Goal: Task Accomplishment & Management: Manage account settings

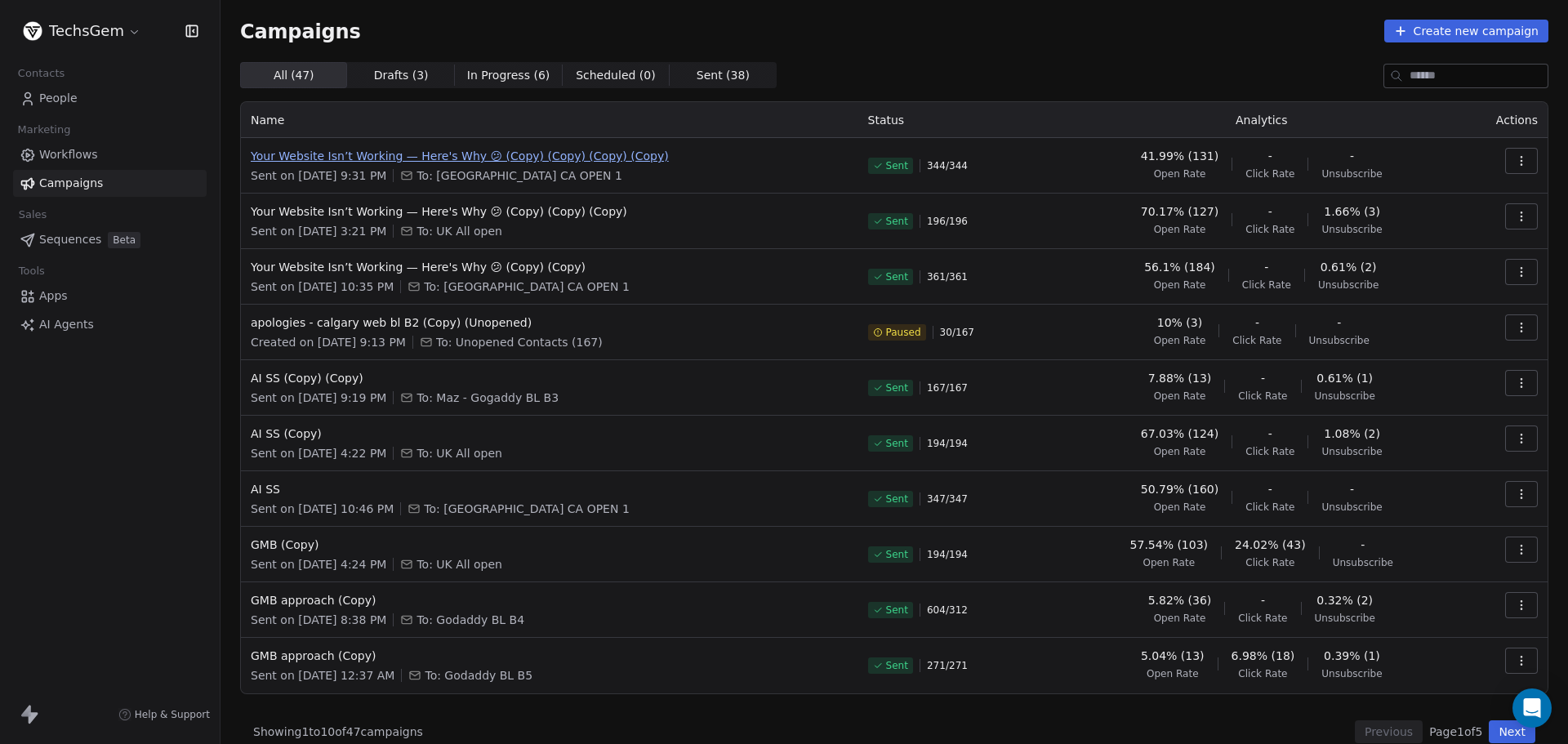
click at [459, 153] on span "Your Website Isn’t Working — Here's Why 😕 (Copy) (Copy) (Copy) (Copy)" at bounding box center [549, 156] width 598 height 16
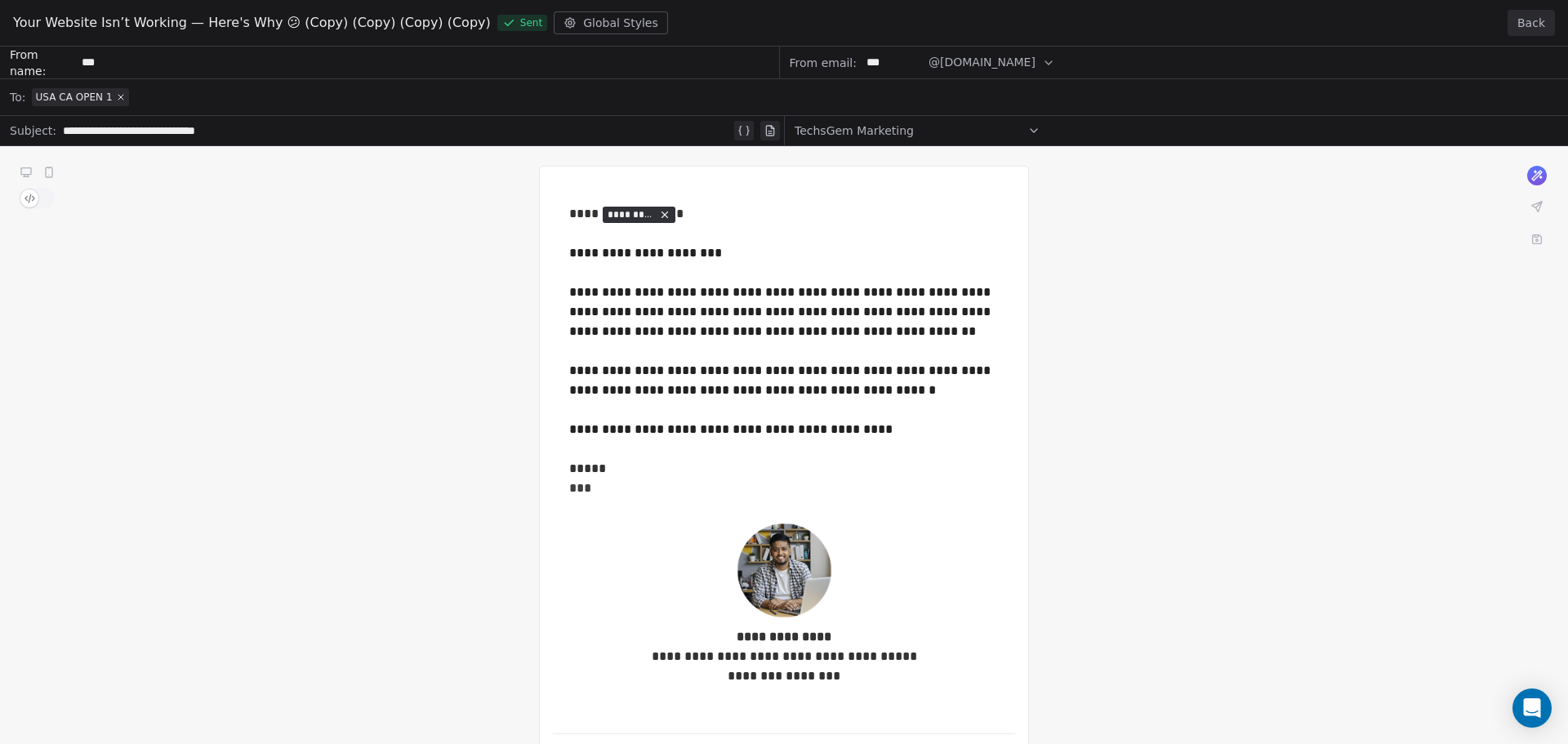
click at [1527, 23] on button "Back" at bounding box center [1531, 22] width 47 height 26
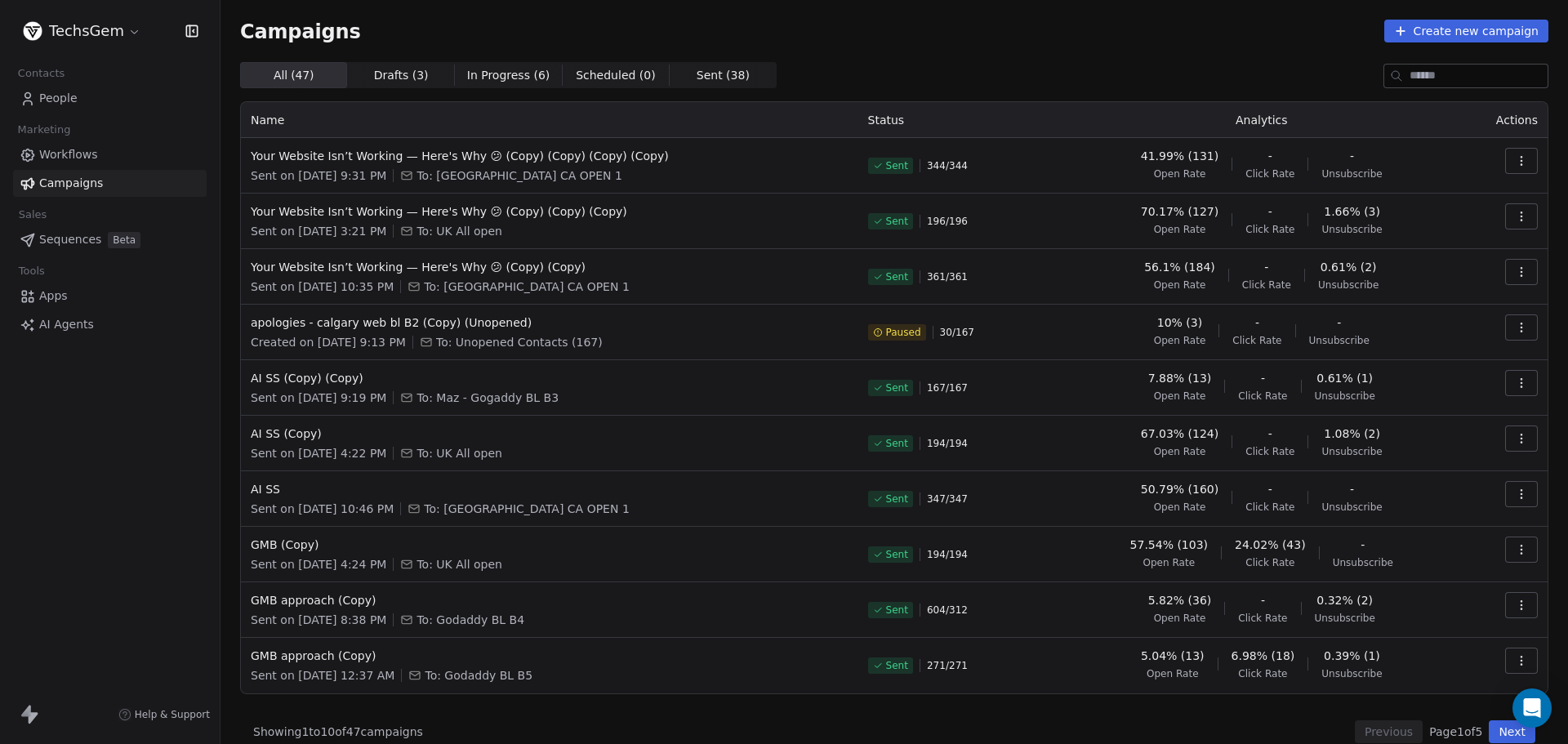
click at [90, 24] on html "TechsGem Contacts People Marketing Workflows Campaigns Sales Sequences Beta Too…" at bounding box center [784, 372] width 1568 height 744
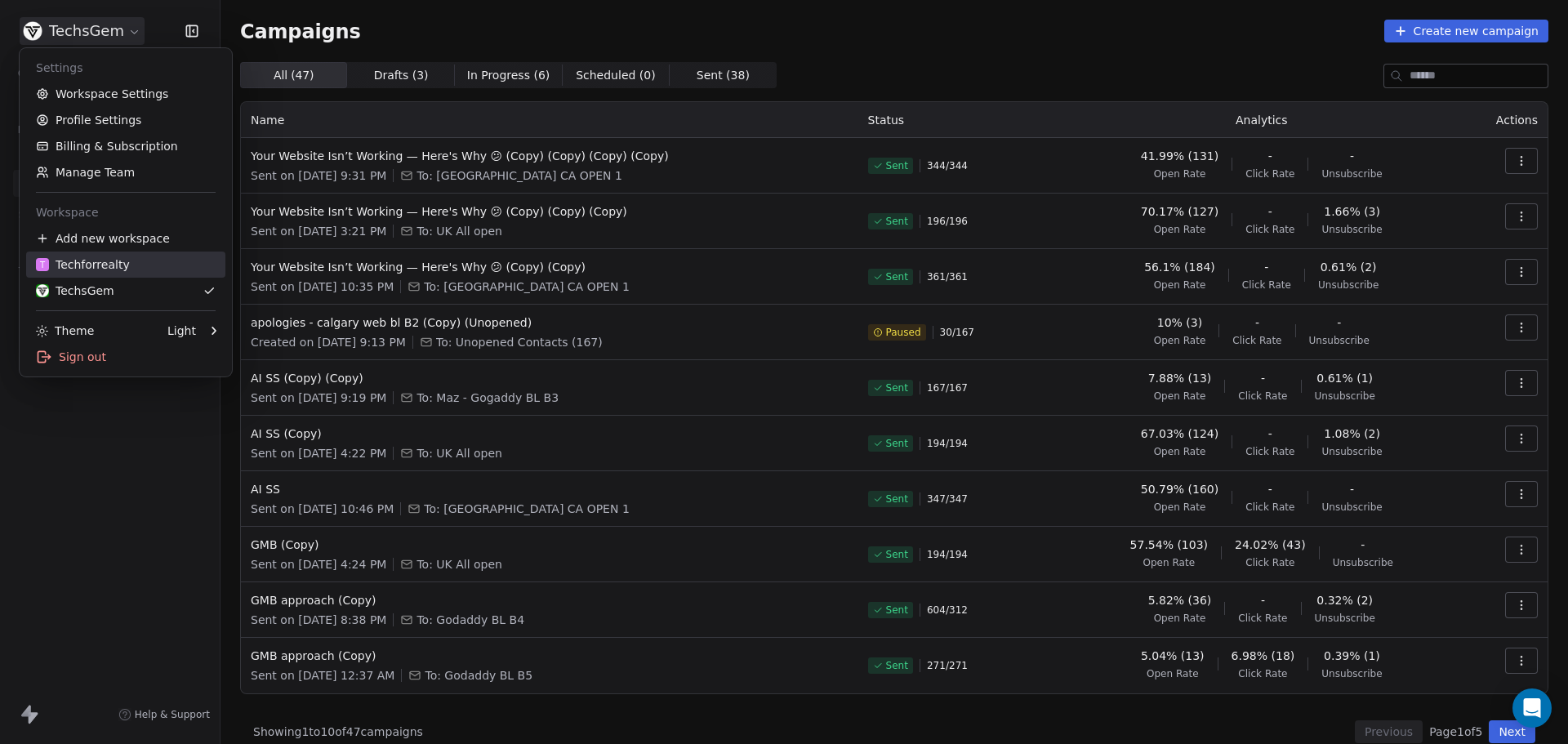
click at [79, 264] on div "T Techforrealty" at bounding box center [82, 264] width 94 height 16
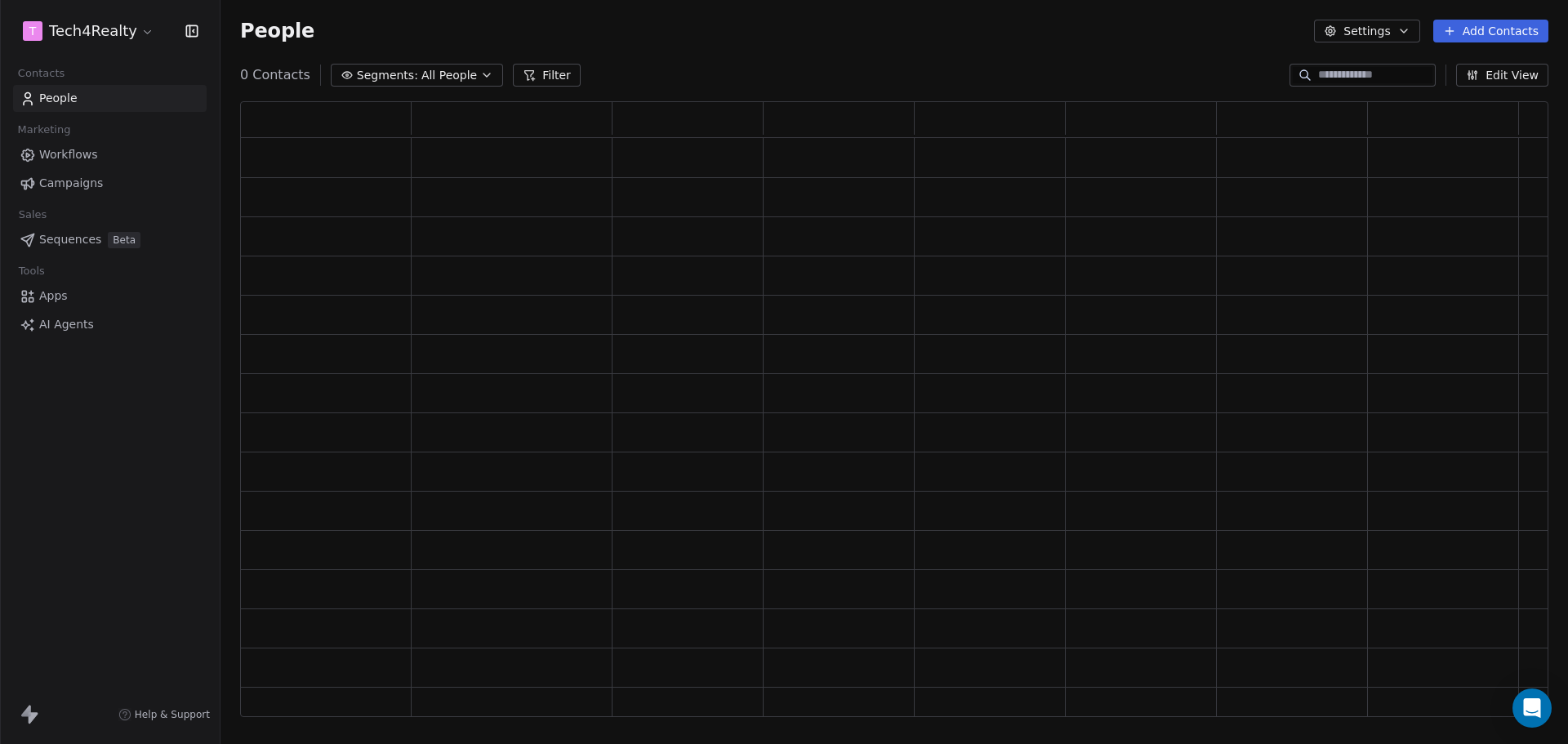
scroll to position [603, 1296]
click at [77, 178] on span "Campaigns" at bounding box center [71, 183] width 64 height 17
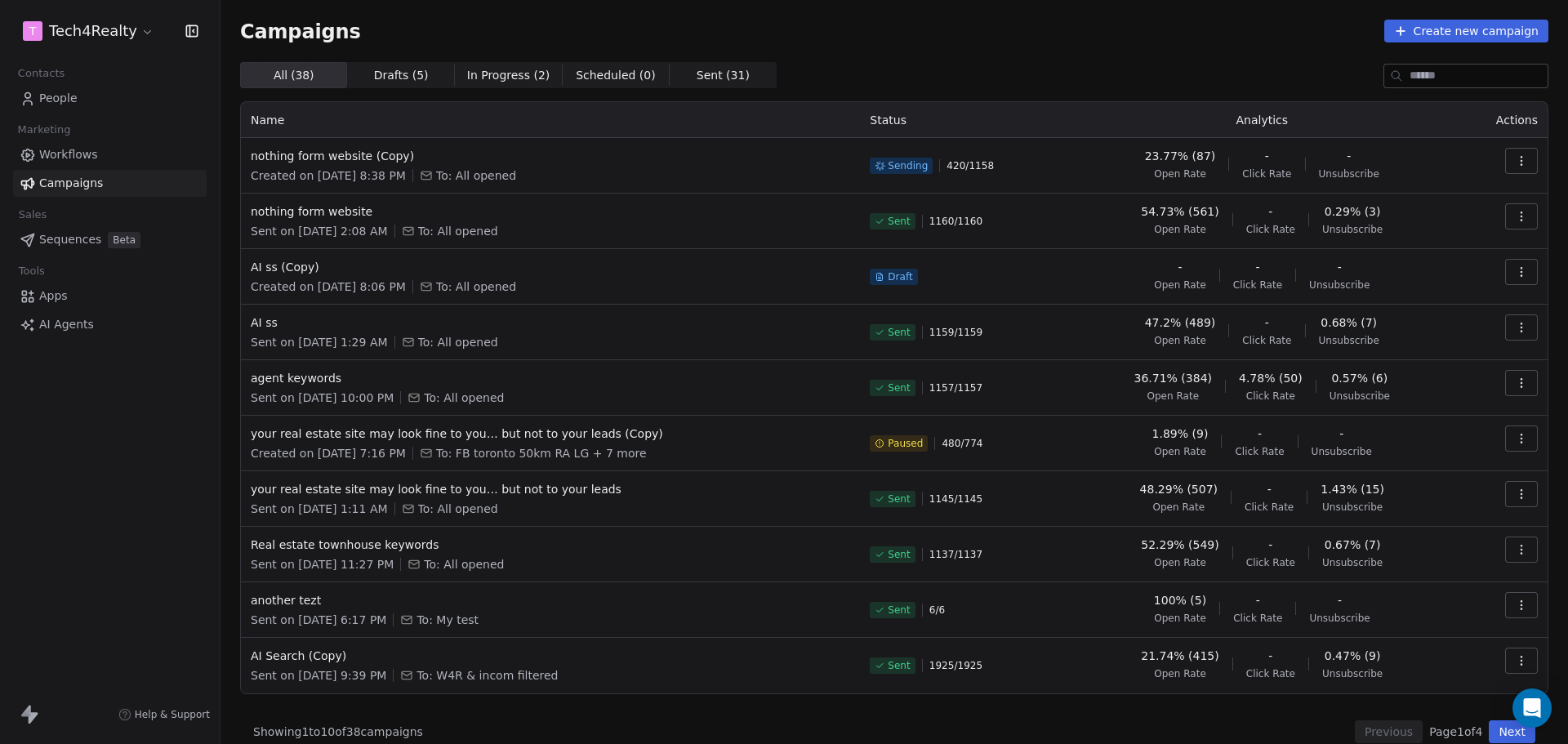
click at [874, 118] on th "Status" at bounding box center [961, 119] width 204 height 36
click at [874, 119] on th "Status" at bounding box center [961, 119] width 204 height 36
click at [917, 59] on div "Campaigns Create new campaign All ( 38 ) All ( 38 ) Drafts ( 5 ) Drafts ( 5 ) I…" at bounding box center [894, 381] width 1308 height 724
